Goal: Information Seeking & Learning: Learn about a topic

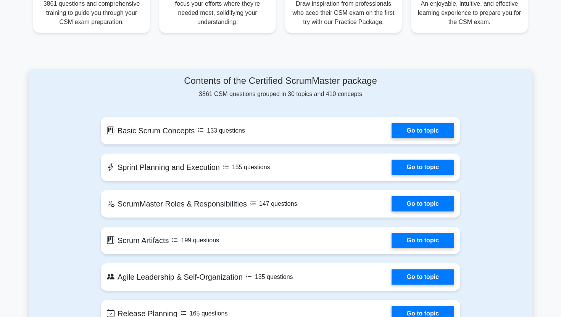
scroll to position [293, 0]
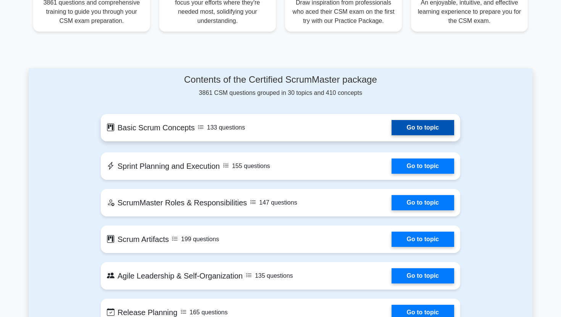
click at [396, 124] on link "Go to topic" at bounding box center [422, 127] width 63 height 15
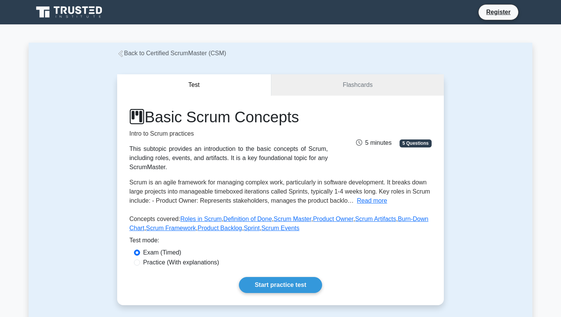
click at [203, 263] on label "Practice (With explanations)" at bounding box center [181, 262] width 76 height 9
click at [140, 263] on input "Practice (With explanations)" at bounding box center [137, 263] width 6 height 6
radio input "true"
click at [279, 291] on link "Start practice test" at bounding box center [280, 285] width 83 height 16
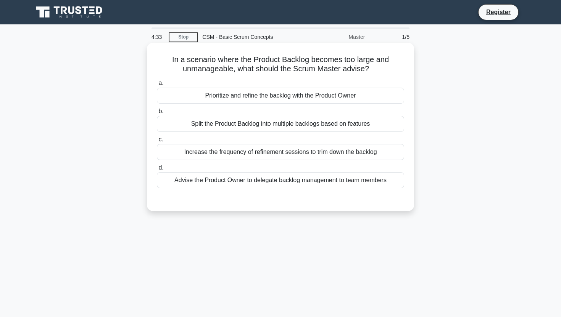
click at [284, 98] on div "Prioritize and refine the backlog with the Product Owner" at bounding box center [280, 96] width 247 height 16
click at [157, 86] on input "a. Prioritize and refine the backlog with the Product Owner" at bounding box center [157, 83] width 0 height 5
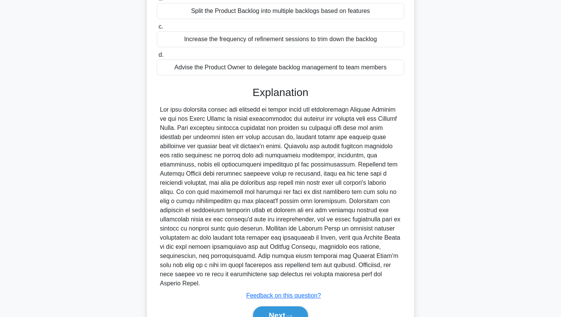
scroll to position [115, 0]
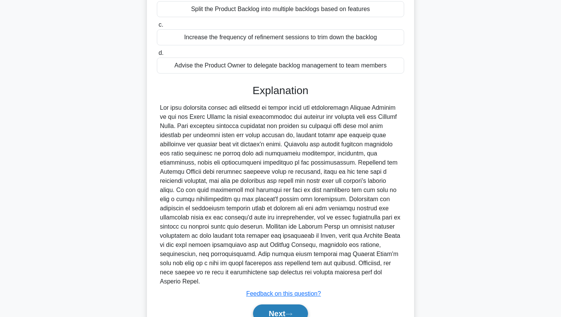
click at [295, 305] on button "Next" at bounding box center [280, 314] width 55 height 18
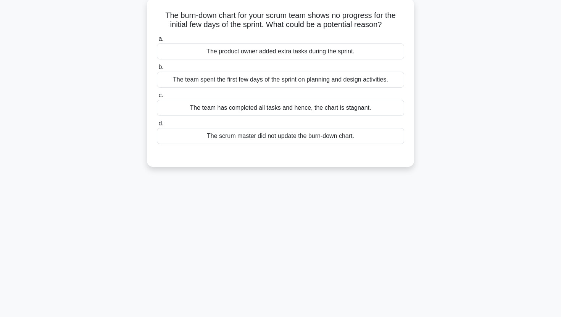
scroll to position [0, 0]
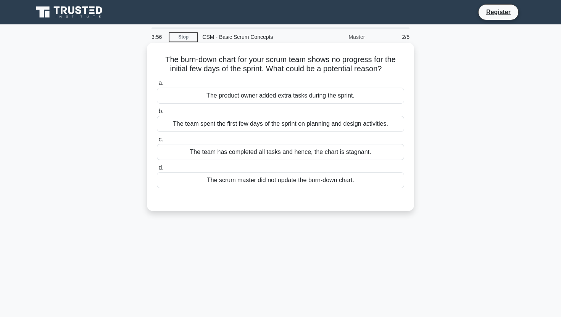
click at [295, 125] on div "The team spent the first few days of the sprint on planning and design activiti…" at bounding box center [280, 124] width 247 height 16
click at [157, 114] on input "b. The team spent the first few days of the sprint on planning and design activ…" at bounding box center [157, 111] width 0 height 5
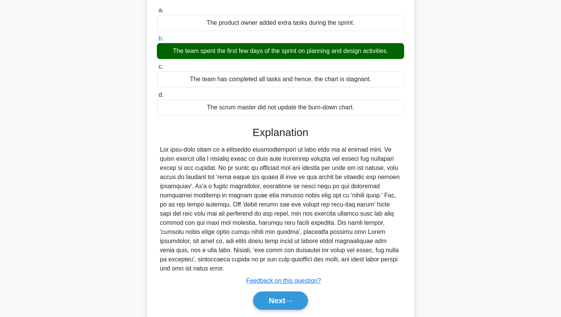
scroll to position [74, 0]
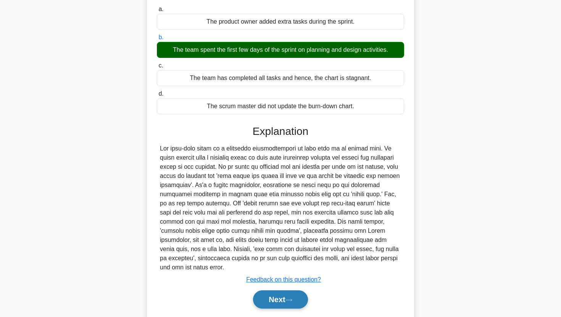
click at [269, 303] on button "Next" at bounding box center [280, 300] width 55 height 18
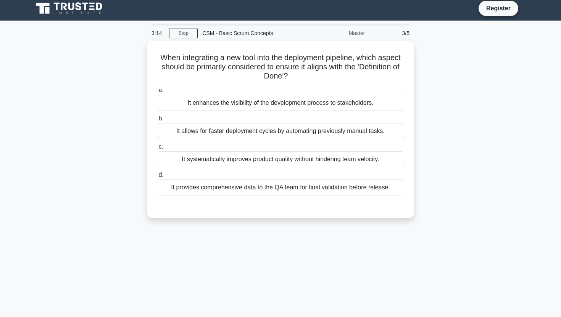
scroll to position [2, 0]
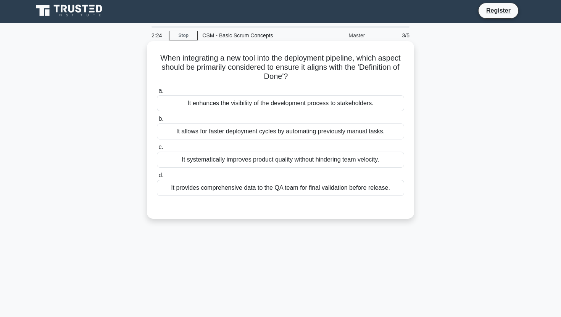
click at [273, 159] on div "It systematically improves product quality without hindering team velocity." at bounding box center [280, 160] width 247 height 16
click at [157, 150] on input "c. It systematically improves product quality without hindering team velocity." at bounding box center [157, 147] width 0 height 5
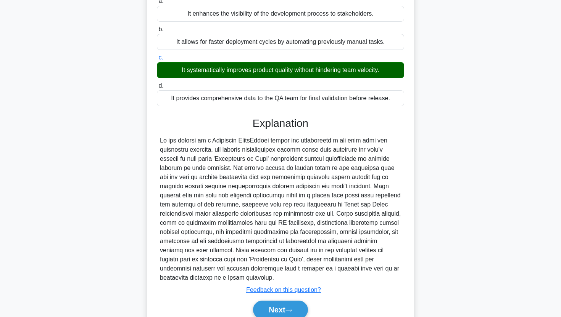
scroll to position [92, 0]
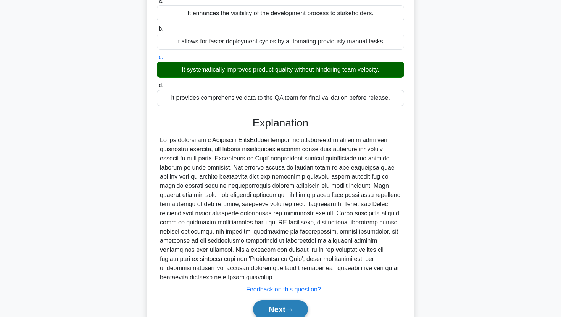
click at [303, 305] on button "Next" at bounding box center [280, 309] width 55 height 18
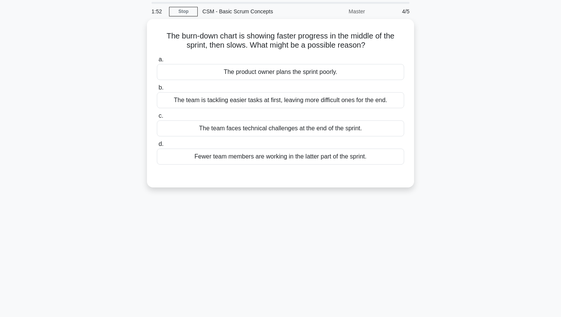
scroll to position [0, 0]
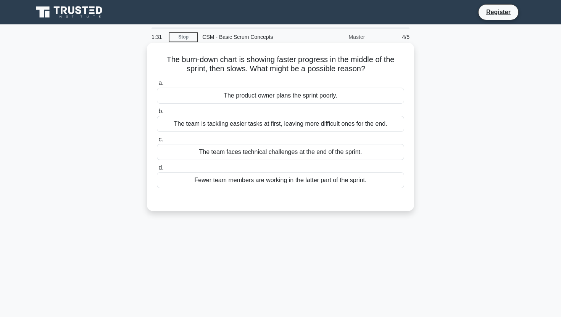
click at [312, 122] on div "The team is tackling easier tasks at first, leaving more difficult ones for the…" at bounding box center [280, 124] width 247 height 16
click at [157, 114] on input "b. The team is tackling easier tasks at first, leaving more difficult ones for …" at bounding box center [157, 111] width 0 height 5
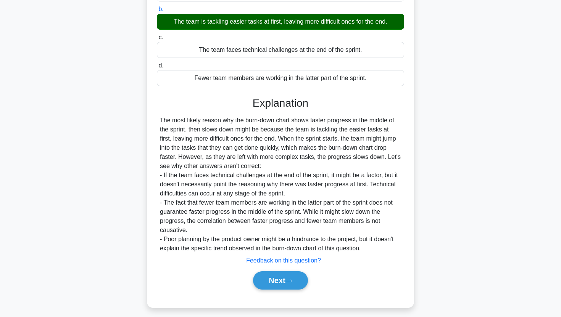
scroll to position [107, 0]
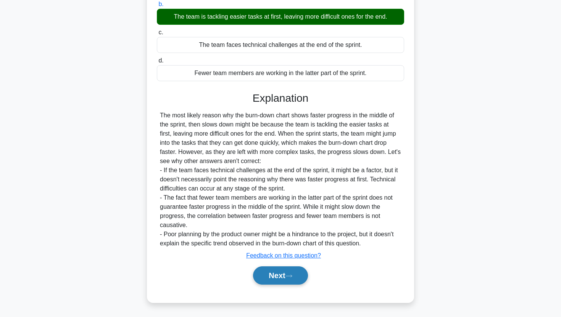
click at [287, 279] on button "Next" at bounding box center [280, 276] width 55 height 18
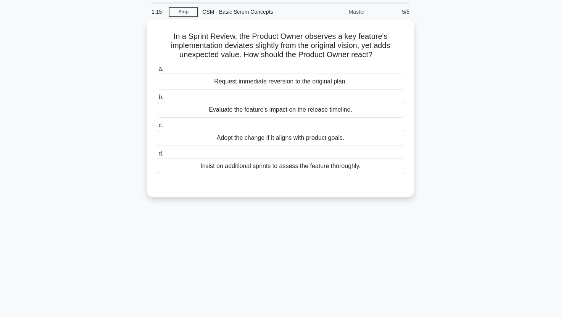
scroll to position [0, 0]
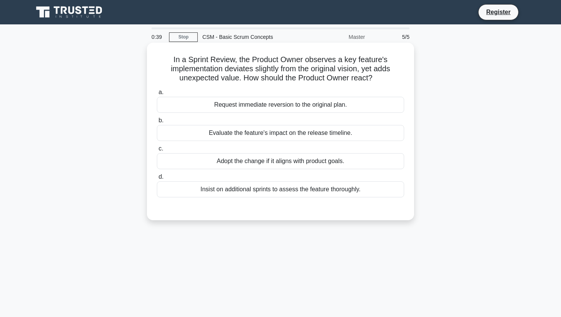
click at [281, 164] on div "Adopt the change if it aligns with product goals." at bounding box center [280, 161] width 247 height 16
click at [157, 151] on input "c. Adopt the change if it aligns with product goals." at bounding box center [157, 148] width 0 height 5
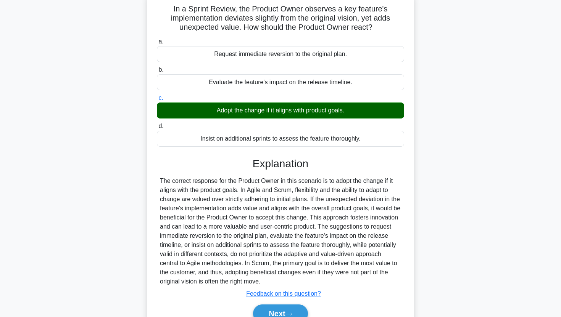
scroll to position [54, 0]
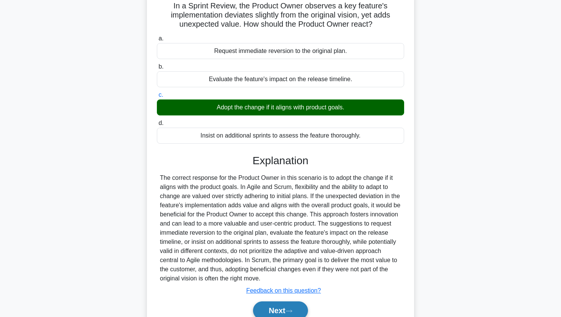
click at [280, 308] on button "Next" at bounding box center [280, 311] width 55 height 18
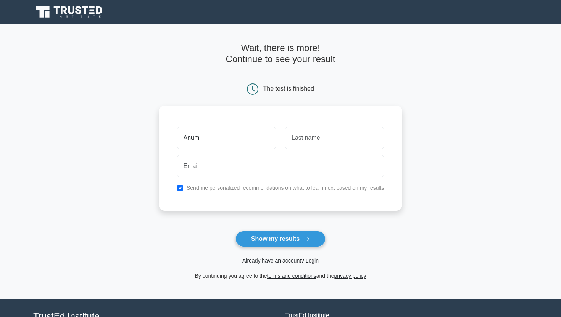
type input "Anum"
click at [336, 145] on input "text" at bounding box center [334, 138] width 99 height 22
type input "Naseer"
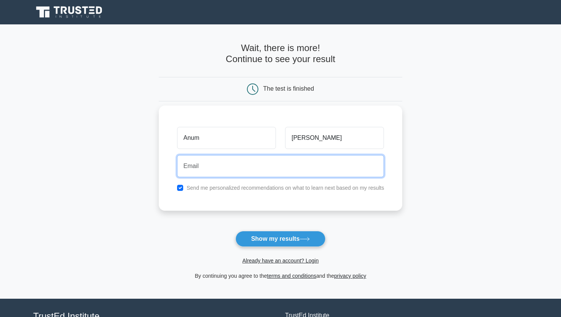
click at [279, 167] on input "email" at bounding box center [280, 166] width 207 height 22
type input "anumnaseer_89@hotmail.com"
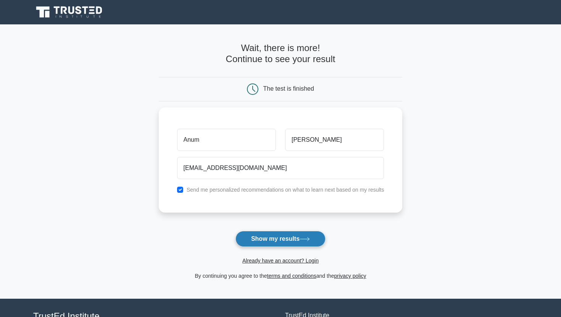
click at [265, 244] on button "Show my results" at bounding box center [280, 239] width 90 height 16
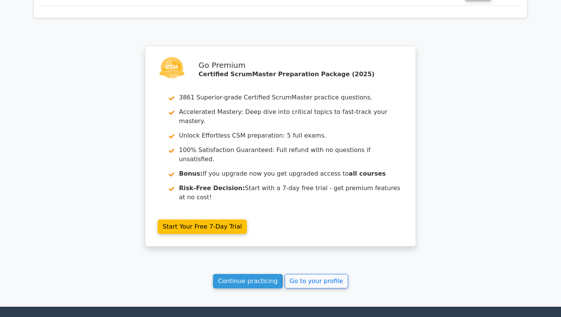
scroll to position [1131, 0]
